Goal: Use online tool/utility: Utilize a website feature to perform a specific function

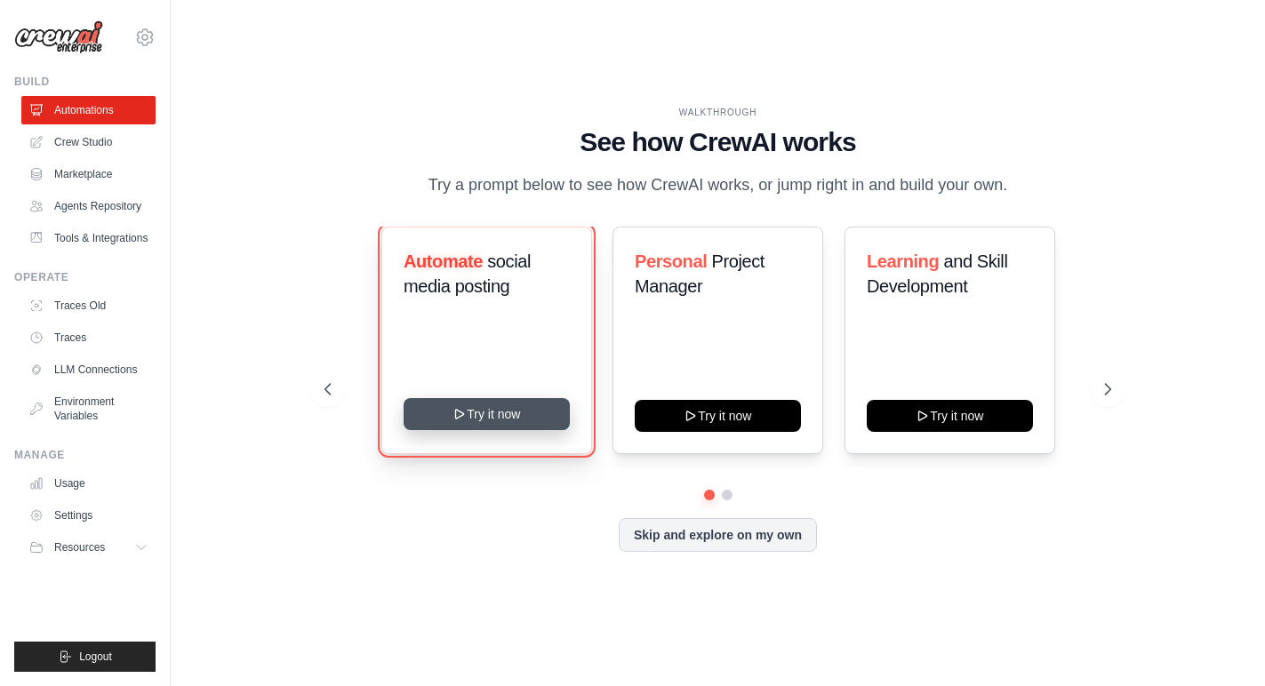
click at [476, 399] on button "Try it now" at bounding box center [487, 414] width 166 height 32
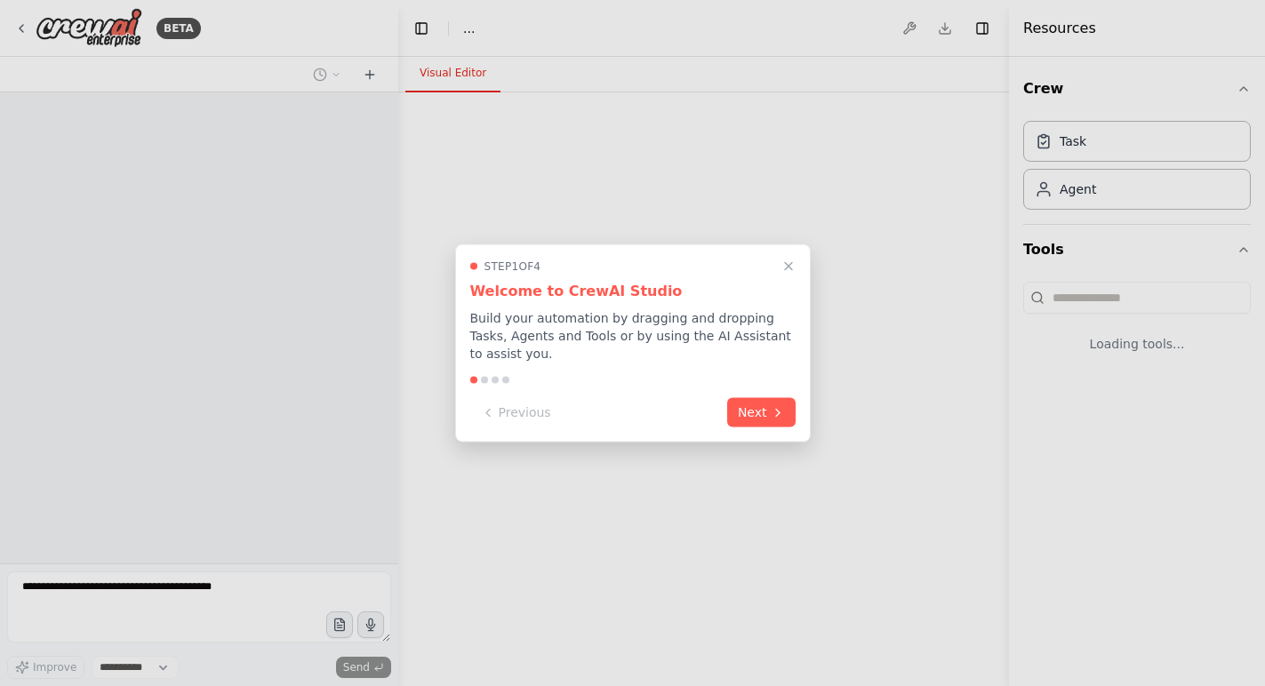
select select "****"
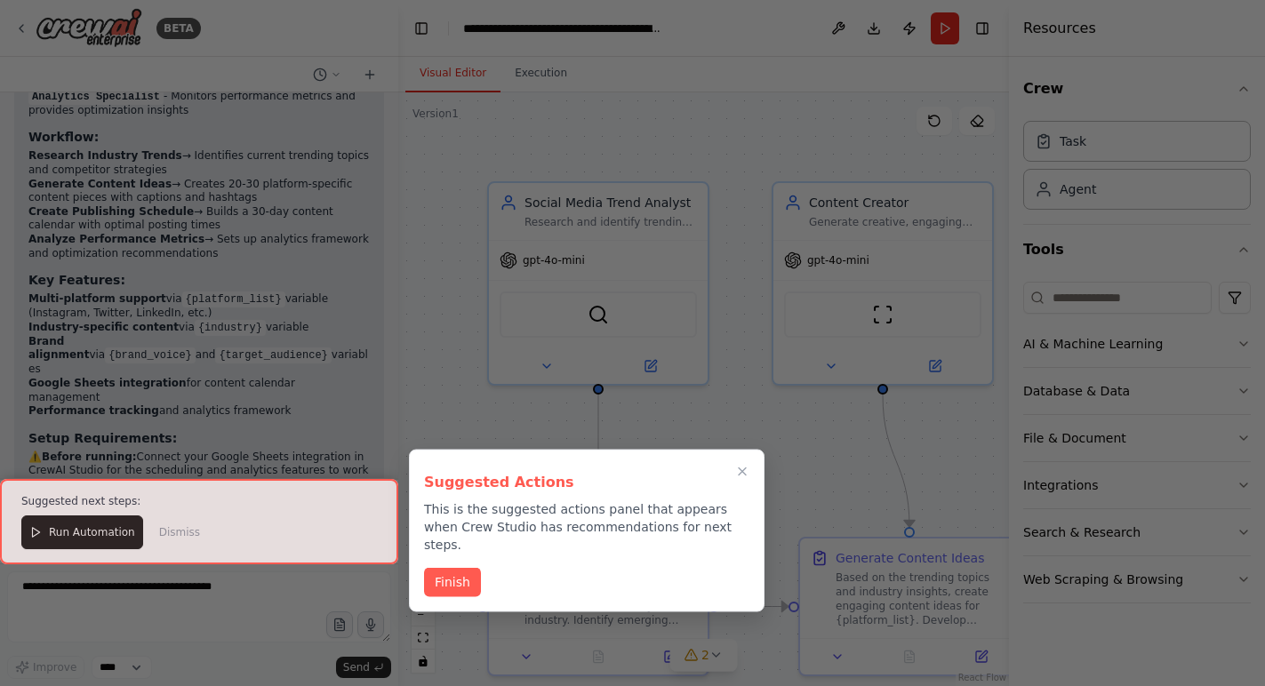
scroll to position [1976, 0]
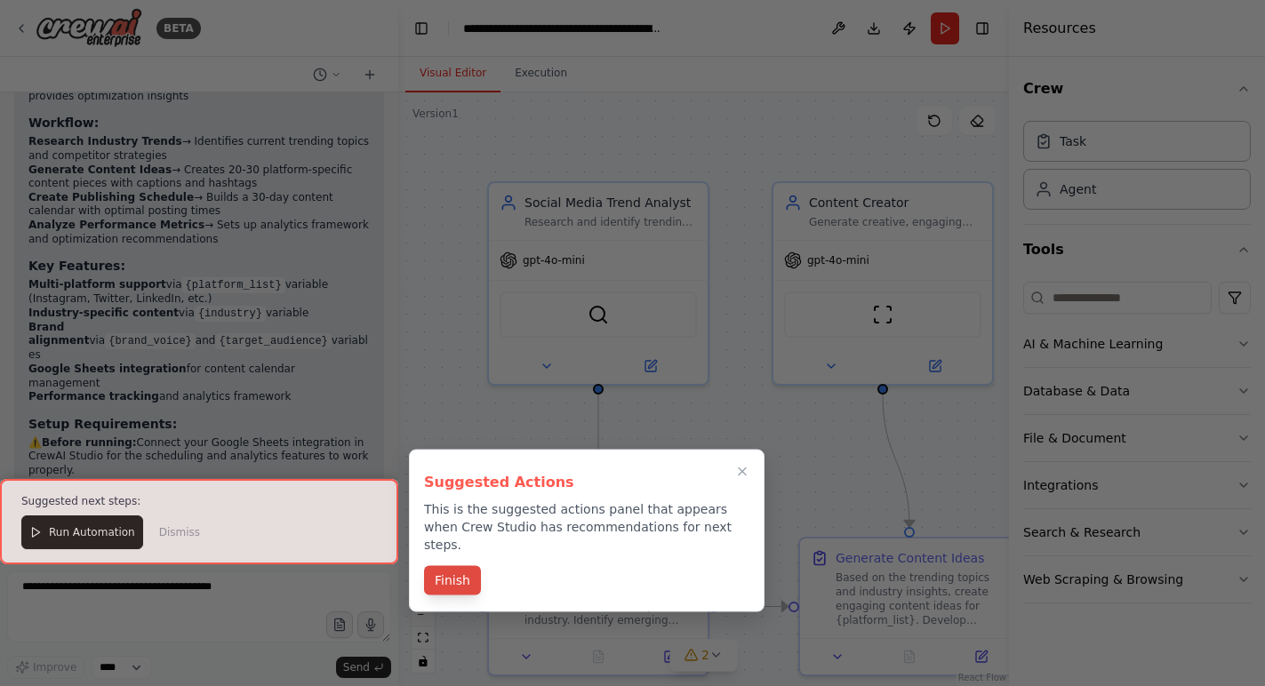
click at [459, 566] on button "Finish" at bounding box center [452, 580] width 57 height 29
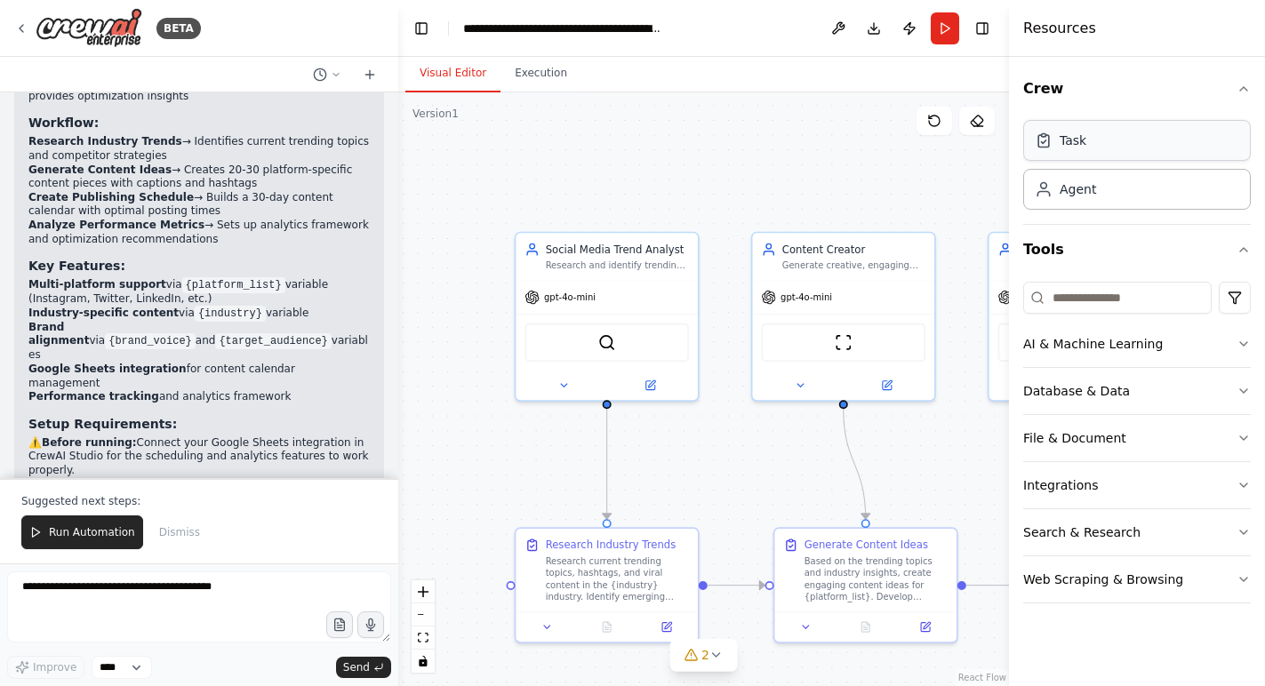
click at [1102, 145] on div "Task" at bounding box center [1137, 140] width 228 height 41
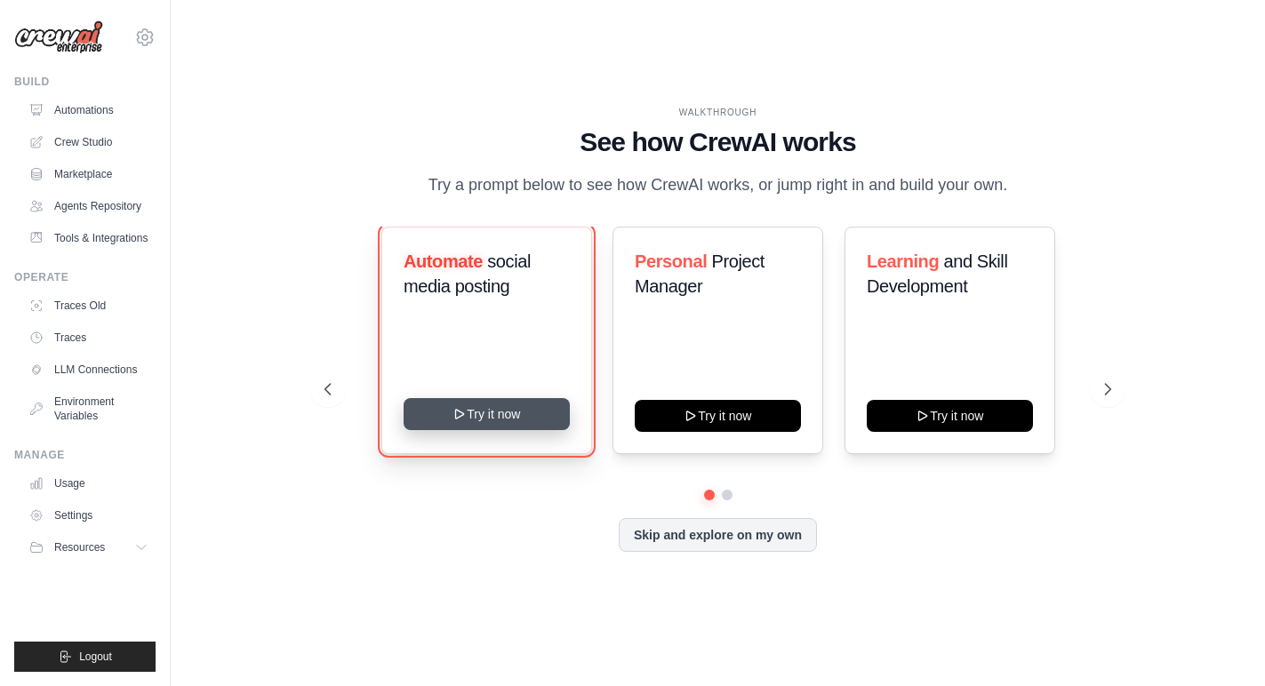
click at [512, 410] on button "Try it now" at bounding box center [487, 414] width 166 height 32
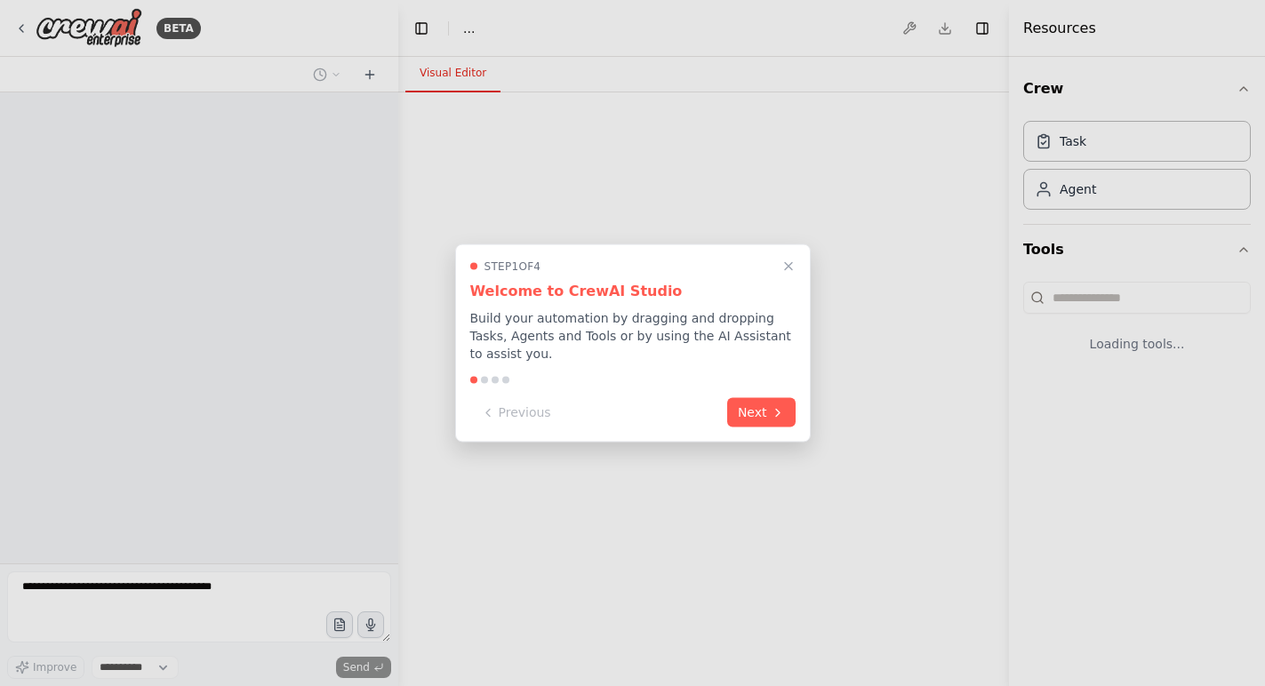
select select "****"
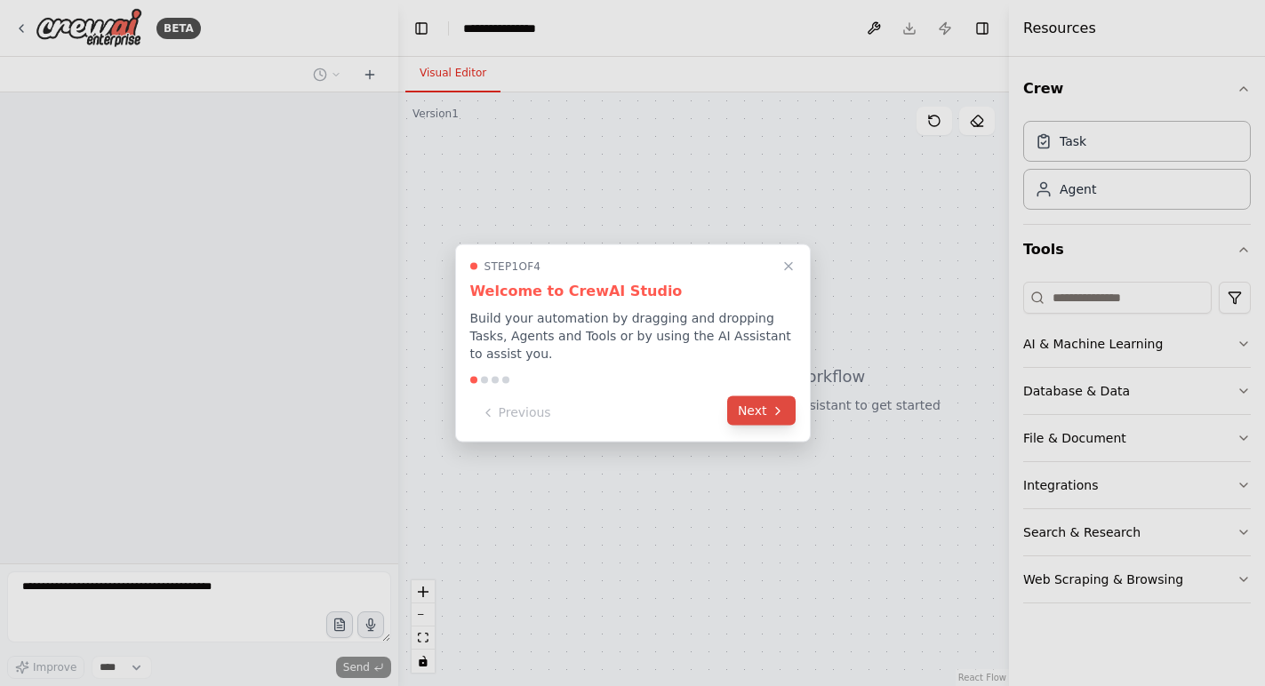
click at [757, 405] on button "Next" at bounding box center [761, 411] width 68 height 29
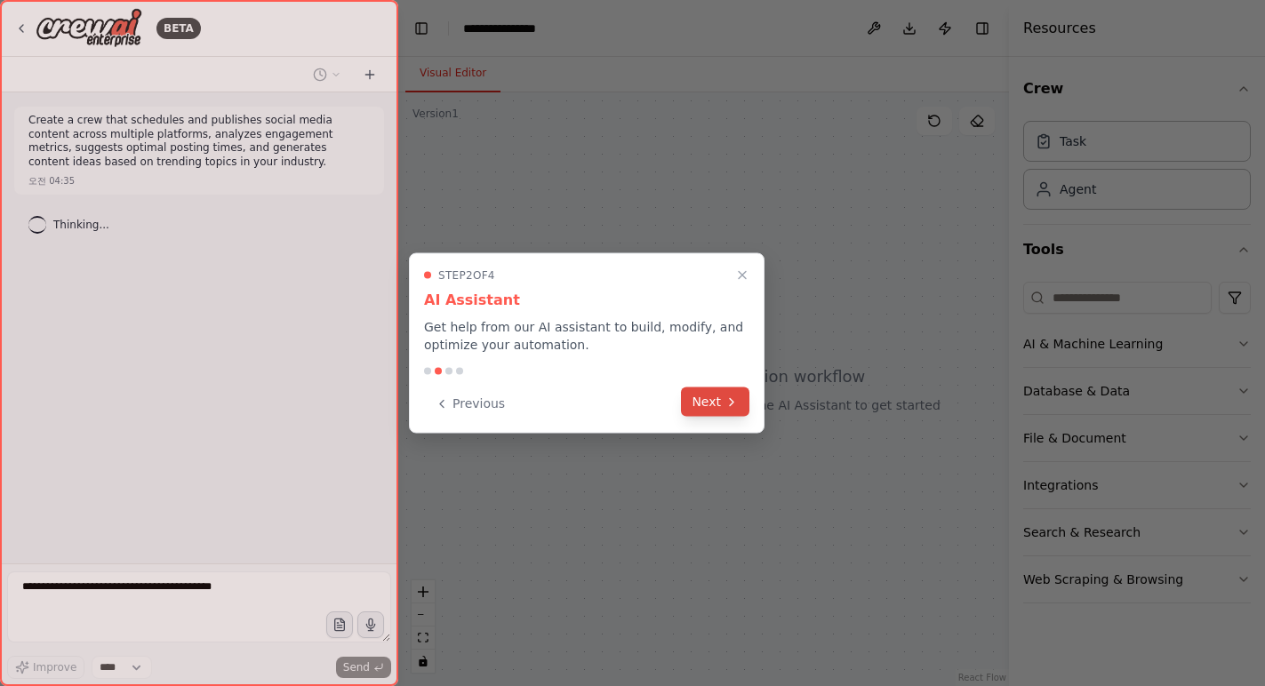
click at [713, 405] on button "Next" at bounding box center [715, 402] width 68 height 29
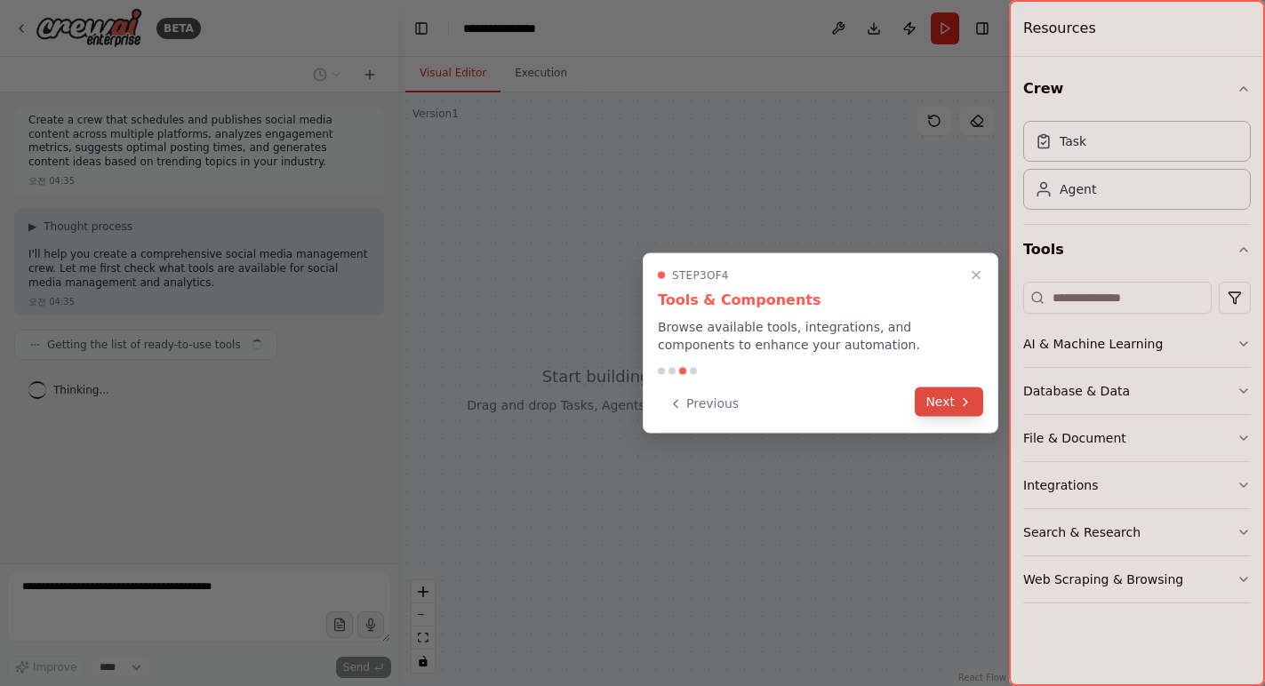
click at [953, 407] on button "Next" at bounding box center [949, 402] width 68 height 29
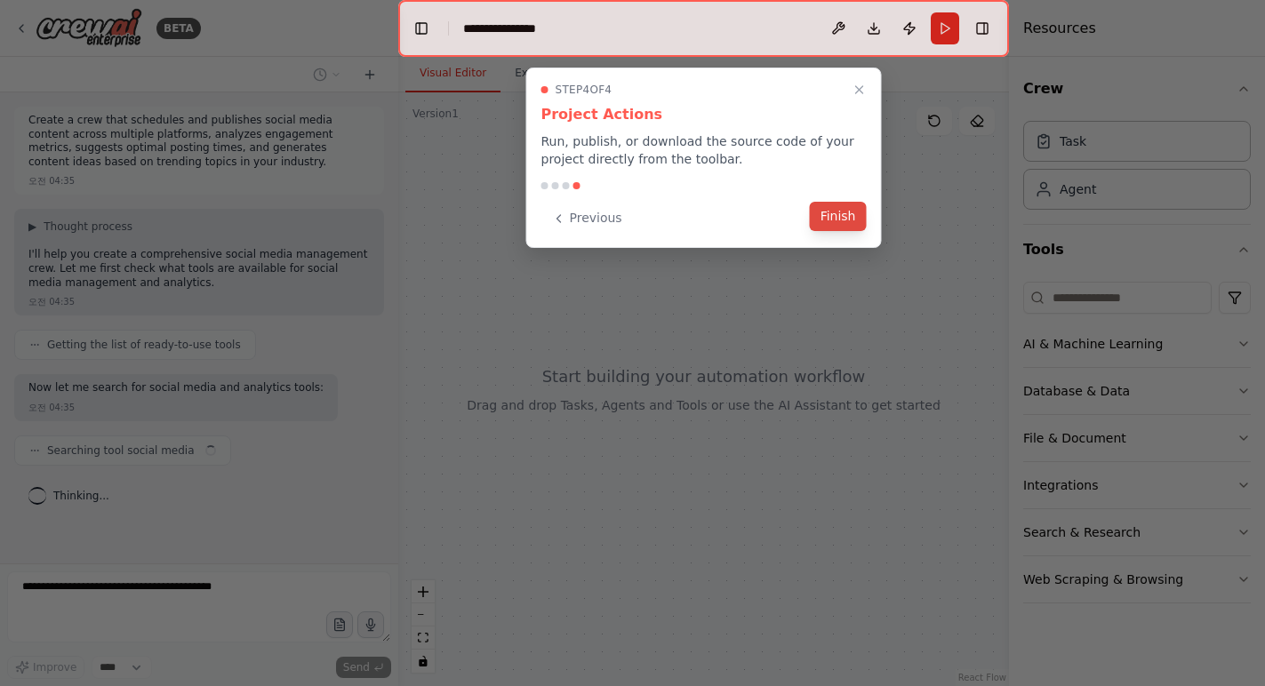
click at [824, 210] on button "Finish" at bounding box center [838, 216] width 57 height 29
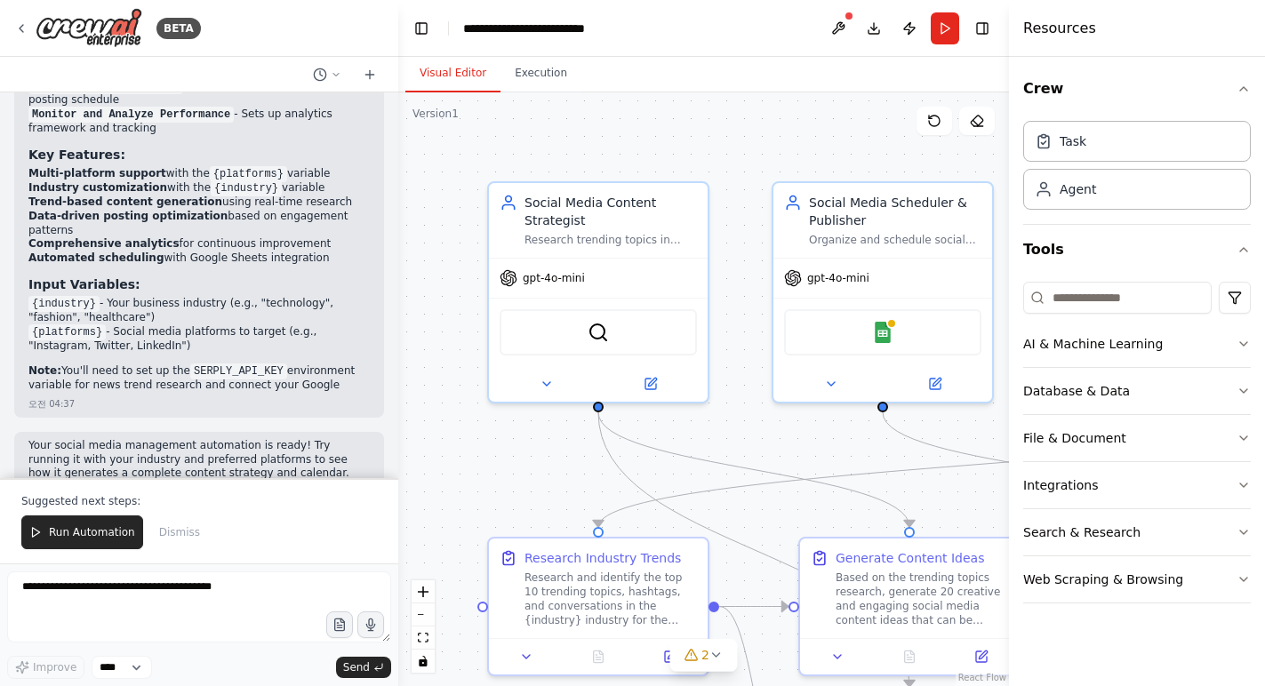
scroll to position [1972, 0]
